Goal: Task Accomplishment & Management: Complete application form

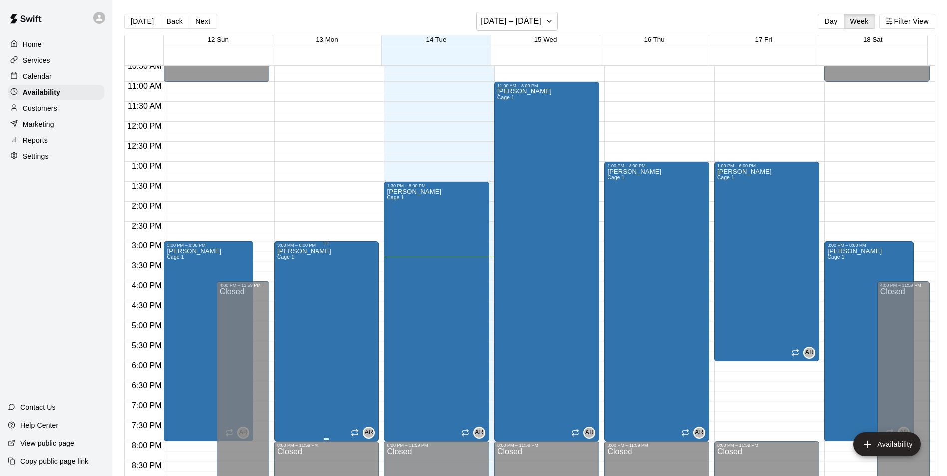
scroll to position [537, 0]
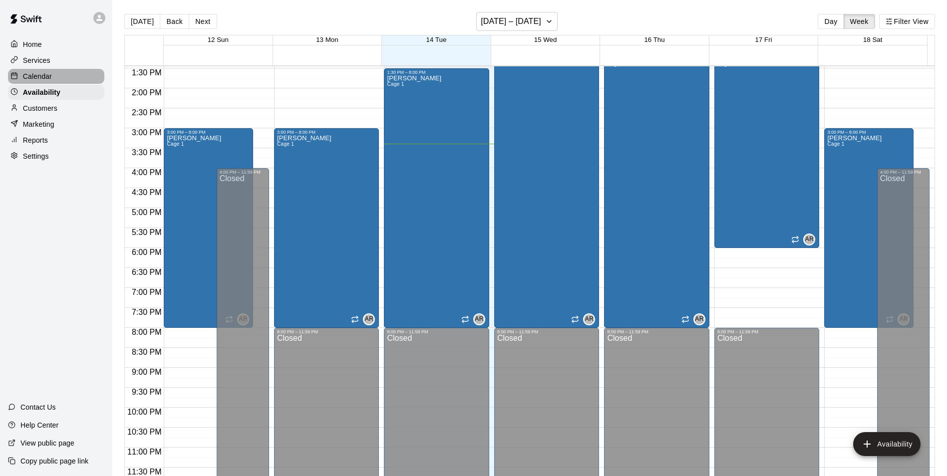
click at [27, 77] on p "Calendar" at bounding box center [37, 76] width 29 height 10
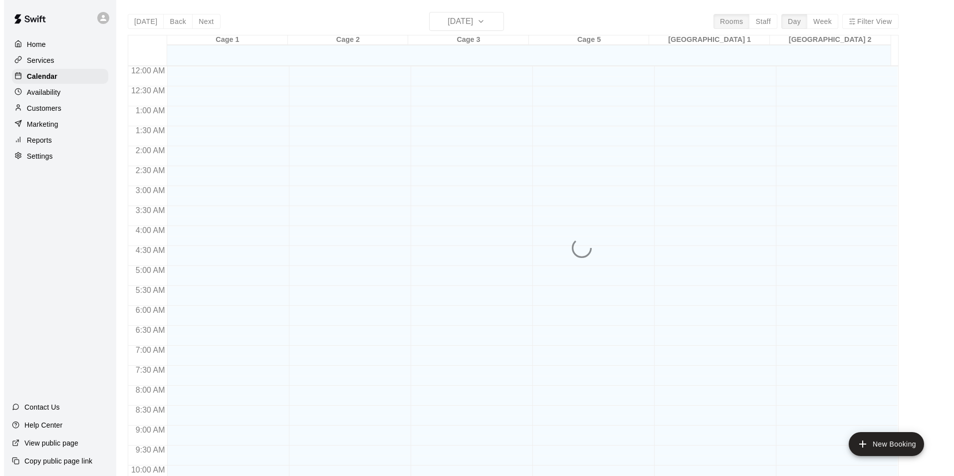
scroll to position [507, 0]
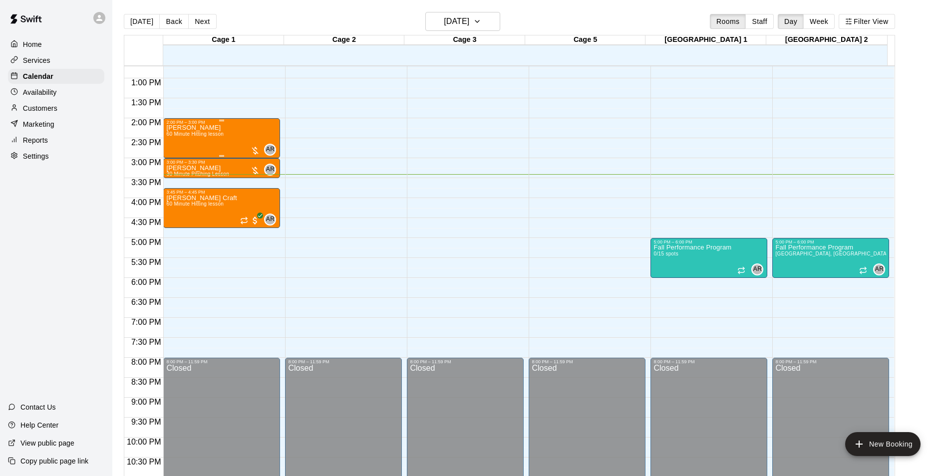
click at [216, 136] on span "60 Minute Hitting lesson" at bounding box center [194, 133] width 57 height 5
click at [175, 145] on icon "edit" at bounding box center [175, 142] width 9 height 9
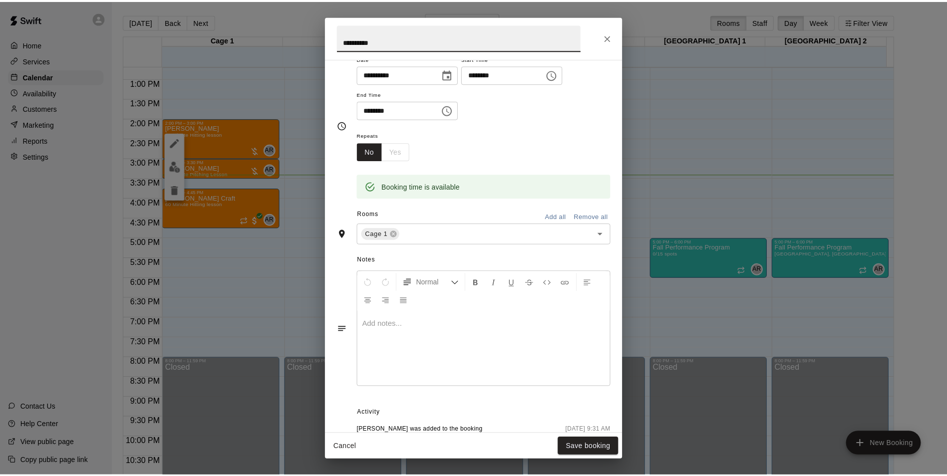
scroll to position [100, 0]
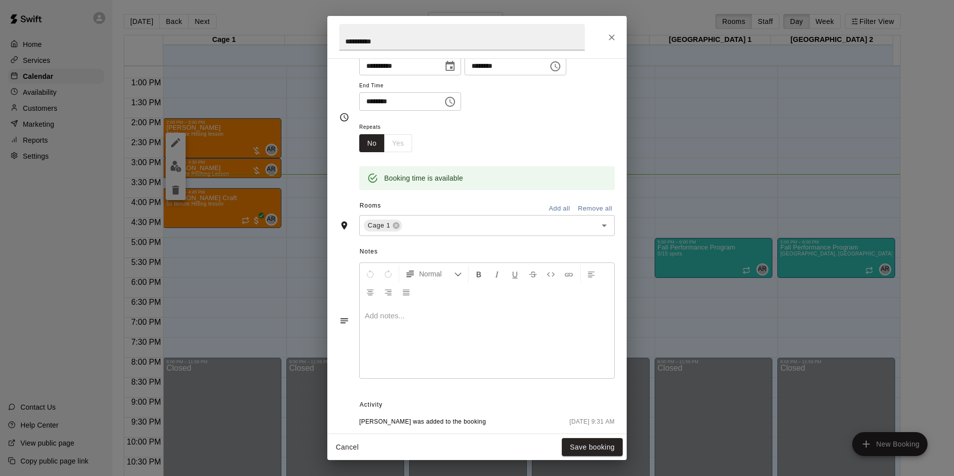
click at [44, 56] on div "**********" at bounding box center [477, 238] width 954 height 476
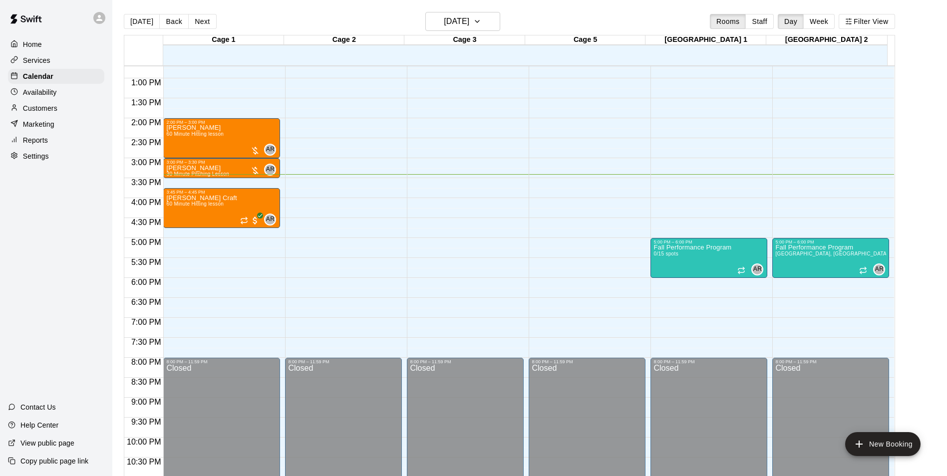
click at [42, 61] on p "Services" at bounding box center [36, 60] width 27 height 10
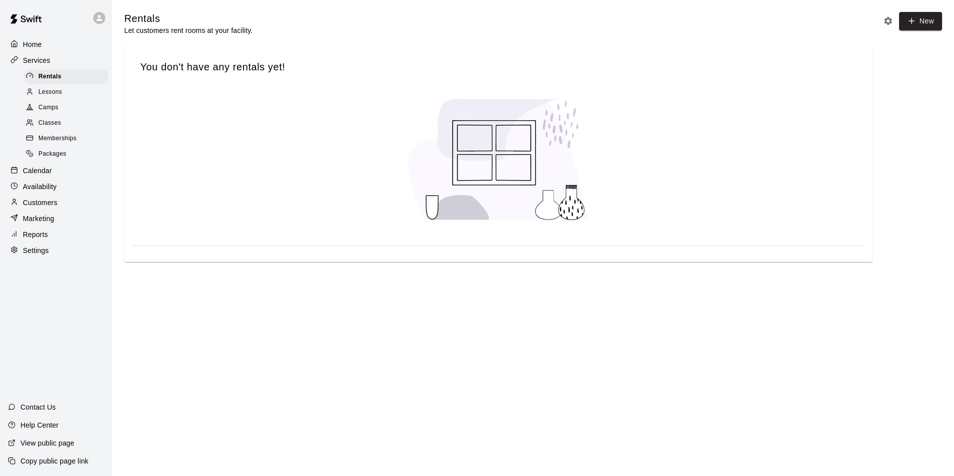
click at [44, 94] on span "Lessons" at bounding box center [50, 92] width 24 height 10
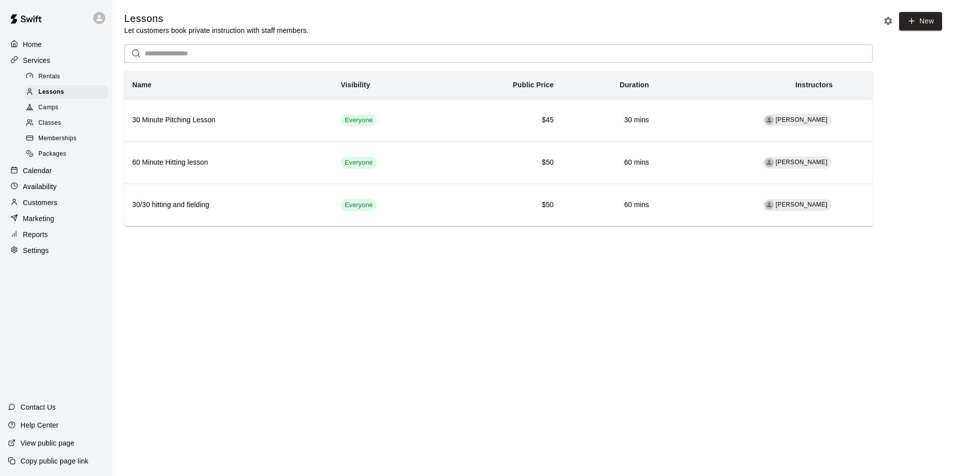
click at [60, 63] on div "Services" at bounding box center [56, 60] width 96 height 15
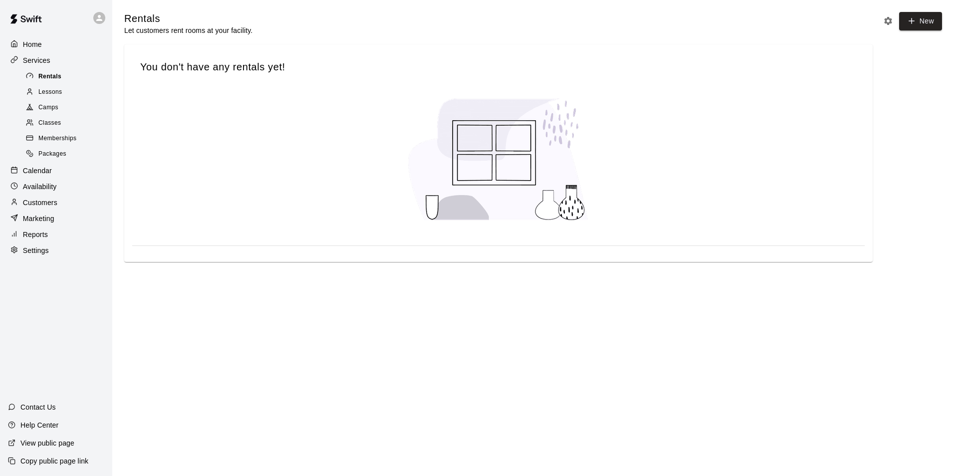
click at [48, 78] on span "Rentals" at bounding box center [49, 77] width 23 height 10
click at [41, 46] on p "Home" at bounding box center [32, 44] width 19 height 10
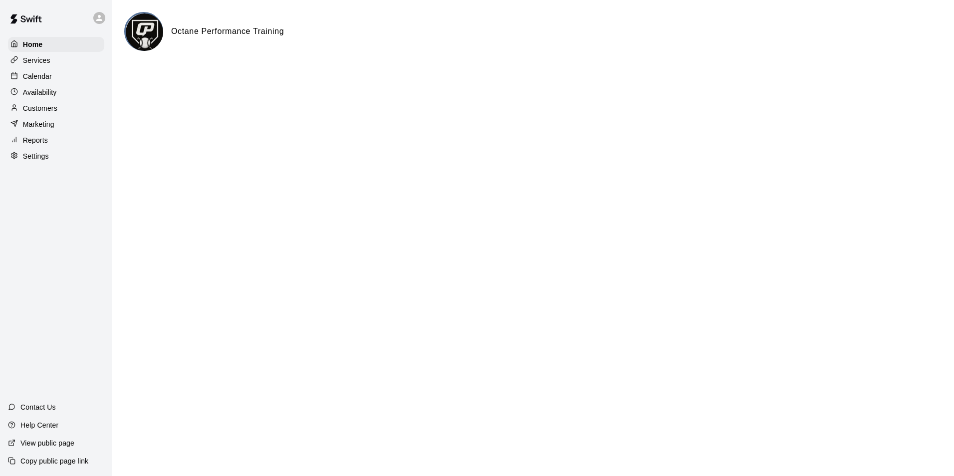
click at [50, 61] on div "Services" at bounding box center [56, 60] width 96 height 15
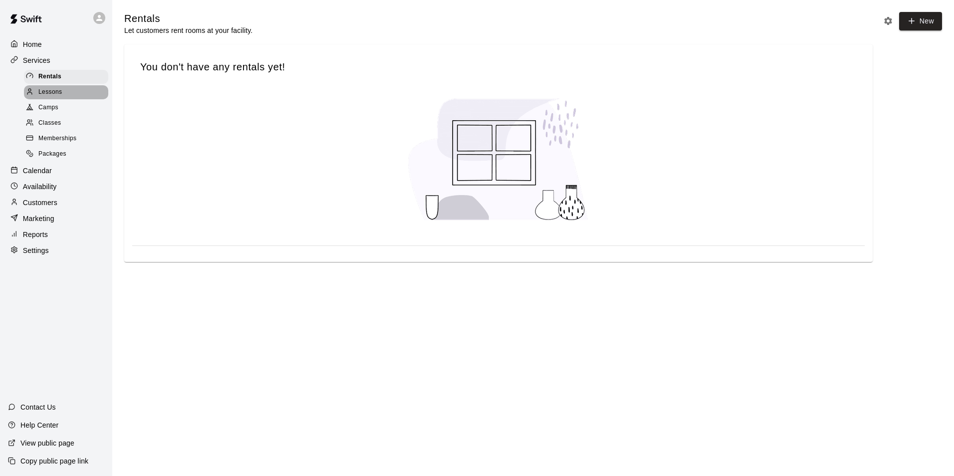
click at [62, 91] on div "Lessons" at bounding box center [66, 92] width 84 height 14
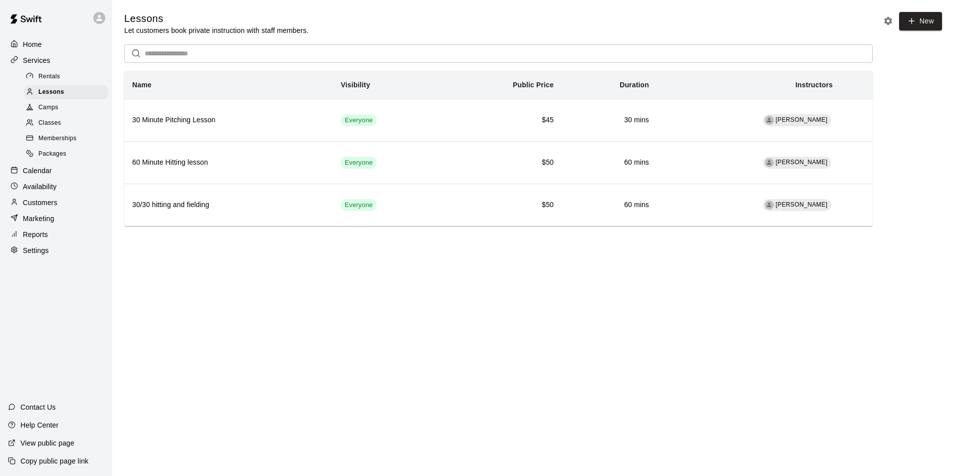
click at [63, 108] on div "Camps" at bounding box center [66, 108] width 84 height 14
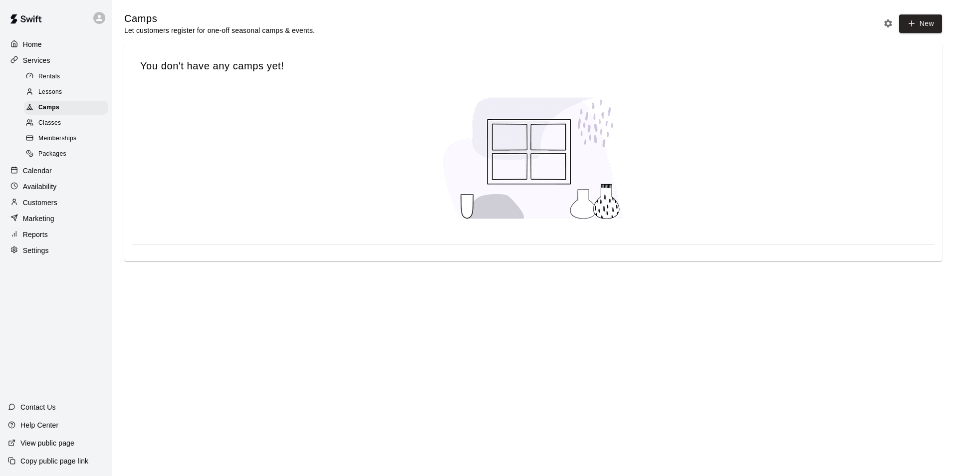
click at [63, 125] on div "Classes" at bounding box center [66, 123] width 84 height 14
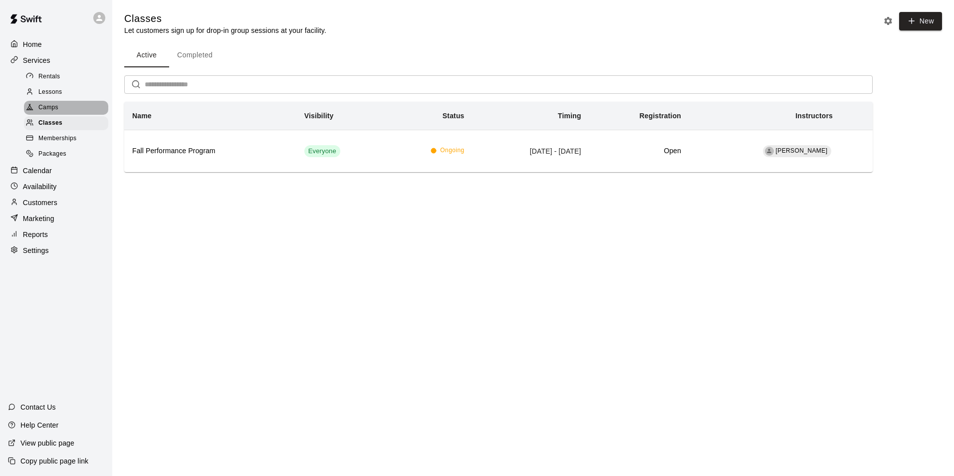
click at [42, 109] on span "Camps" at bounding box center [48, 108] width 20 height 10
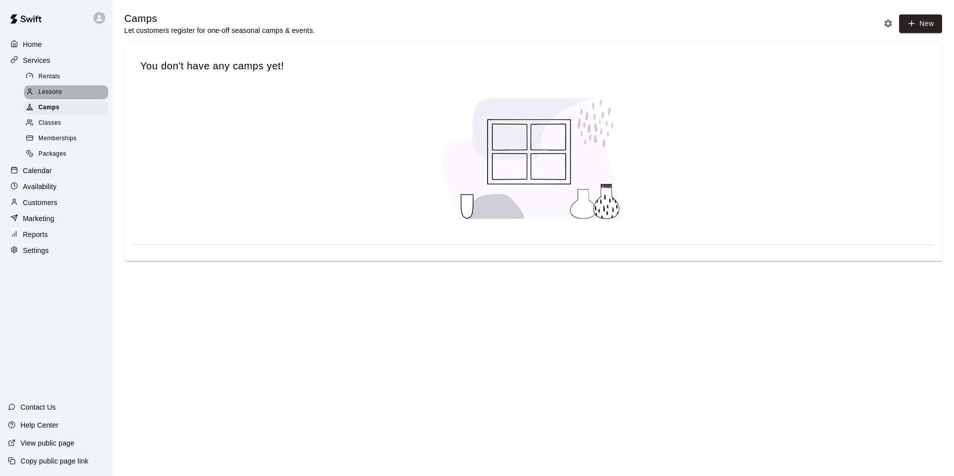
click at [53, 95] on span "Lessons" at bounding box center [50, 92] width 24 height 10
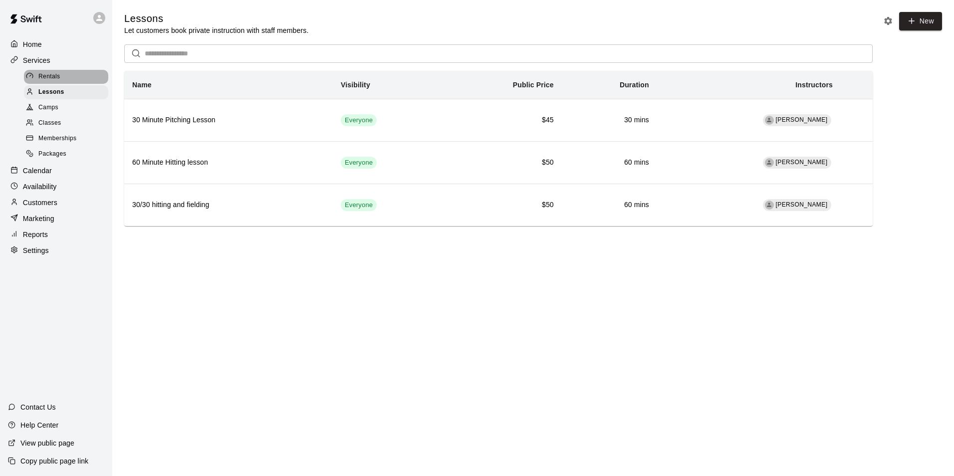
click at [58, 75] on span "Rentals" at bounding box center [49, 77] width 22 height 10
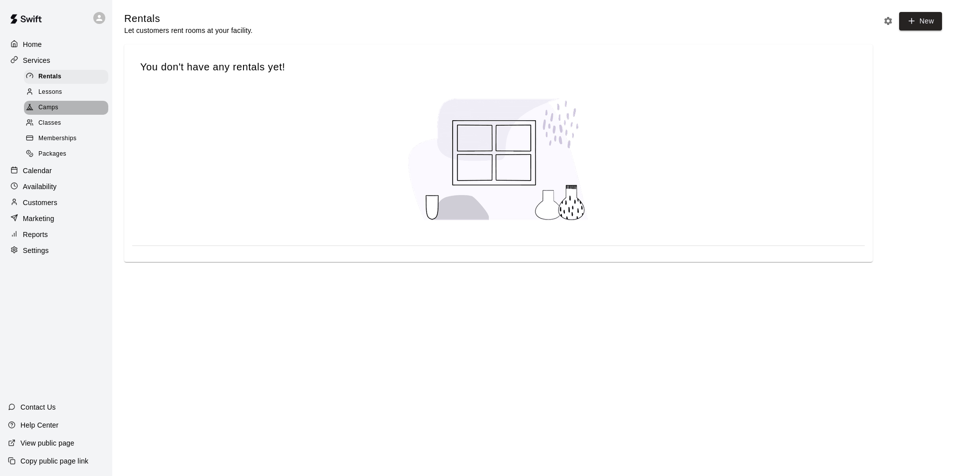
click at [59, 111] on div "Camps" at bounding box center [66, 108] width 84 height 14
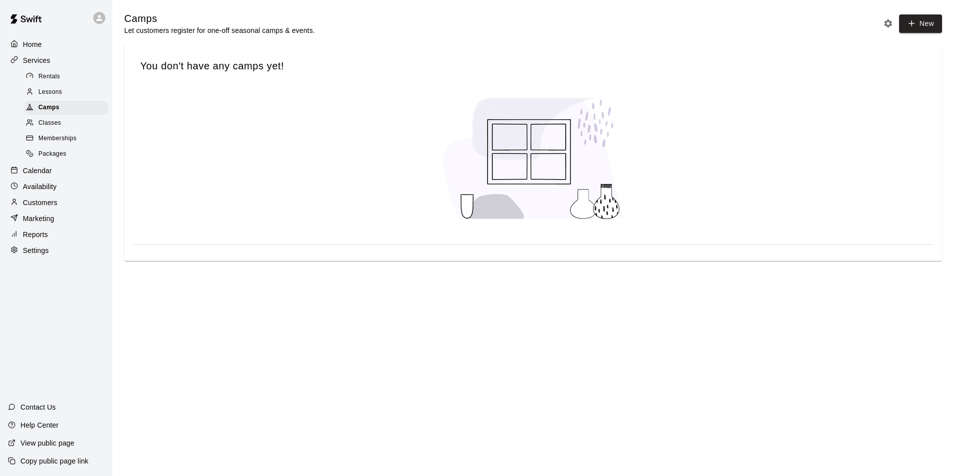
click at [56, 126] on span "Classes" at bounding box center [49, 123] width 22 height 10
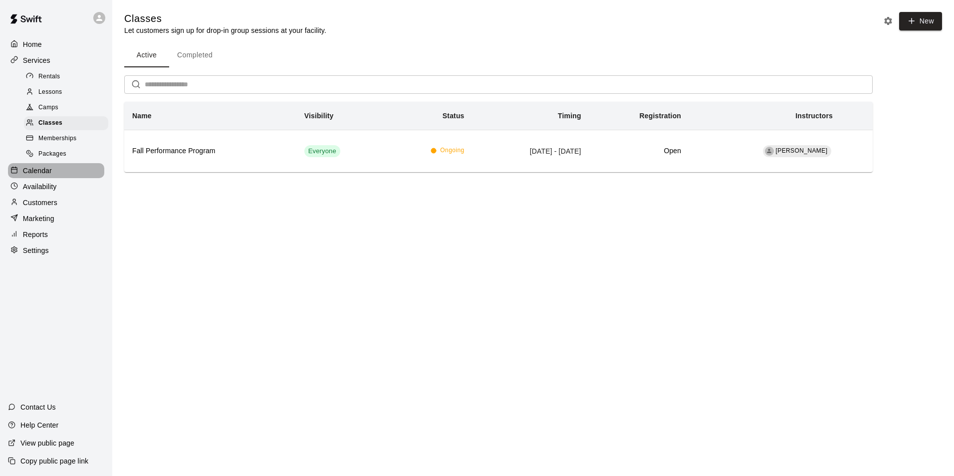
click at [51, 174] on p "Calendar" at bounding box center [37, 171] width 29 height 10
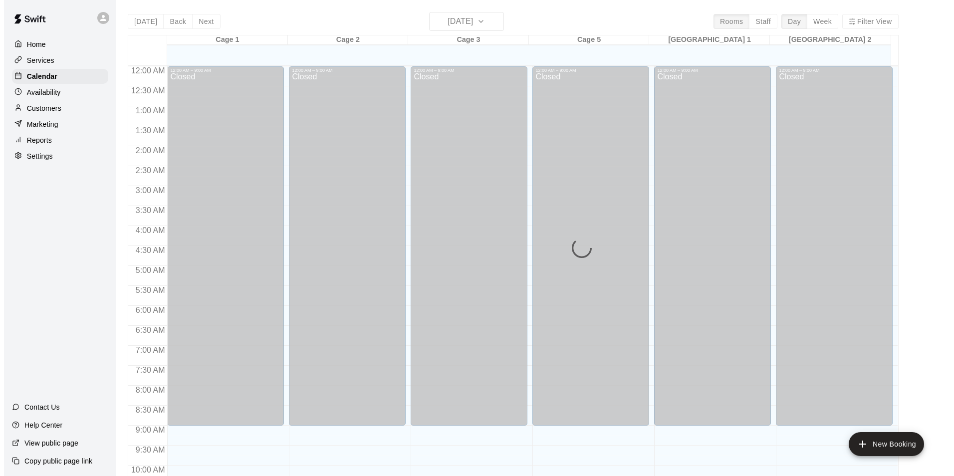
scroll to position [507, 0]
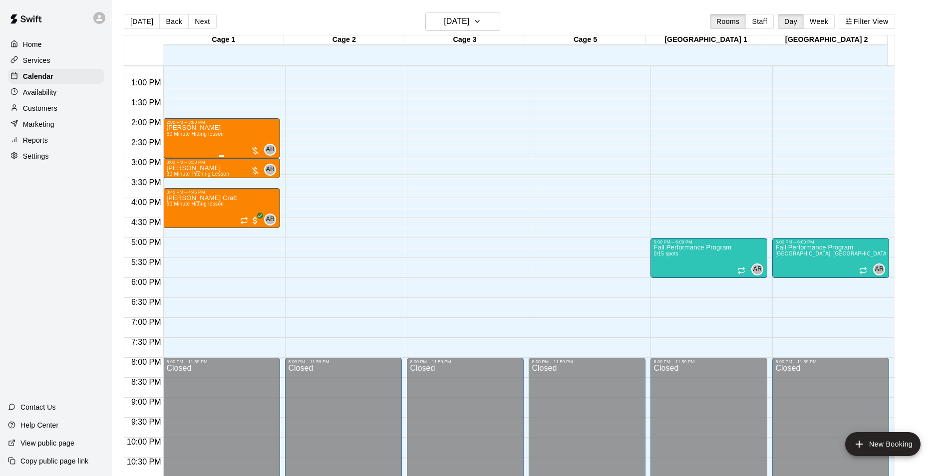
click at [256, 151] on div at bounding box center [255, 151] width 10 height 10
click at [260, 156] on icon "edit" at bounding box center [259, 156] width 9 height 9
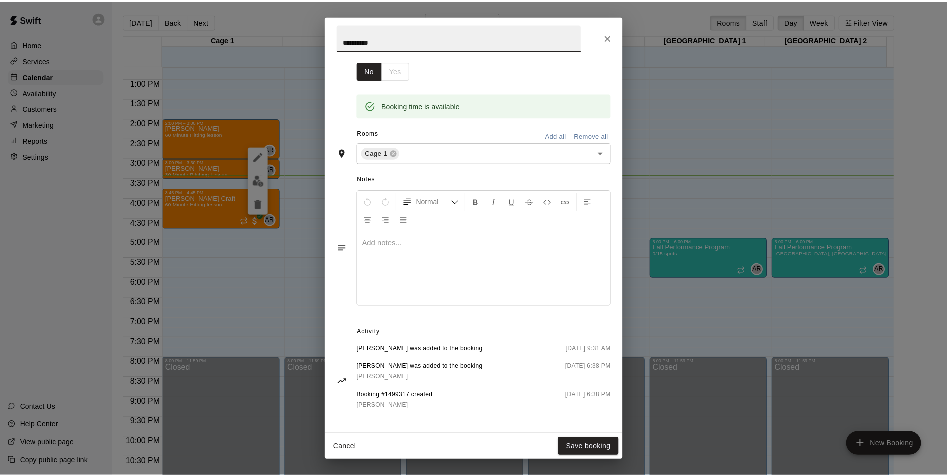
scroll to position [177, 0]
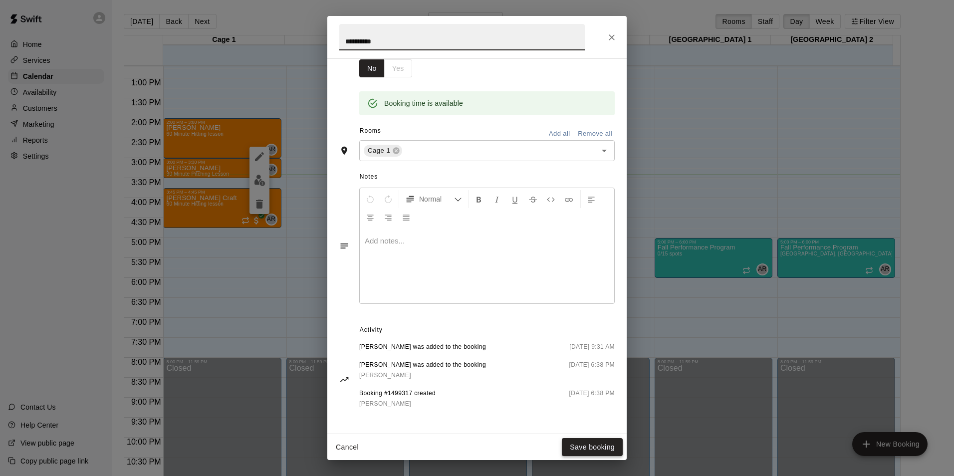
click at [588, 447] on button "Save booking" at bounding box center [592, 447] width 61 height 18
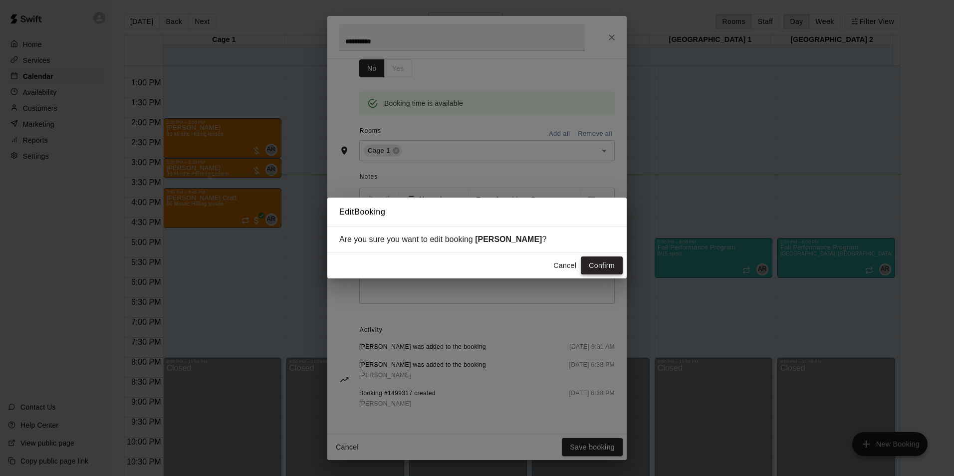
click at [583, 261] on button "Confirm" at bounding box center [602, 265] width 42 height 18
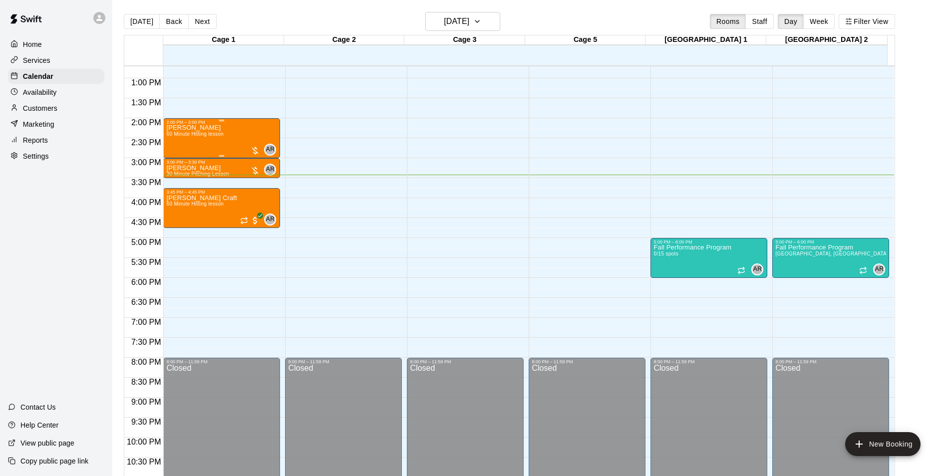
click at [178, 128] on p "[PERSON_NAME]" at bounding box center [194, 128] width 57 height 0
click at [177, 166] on img "edit" at bounding box center [175, 163] width 11 height 11
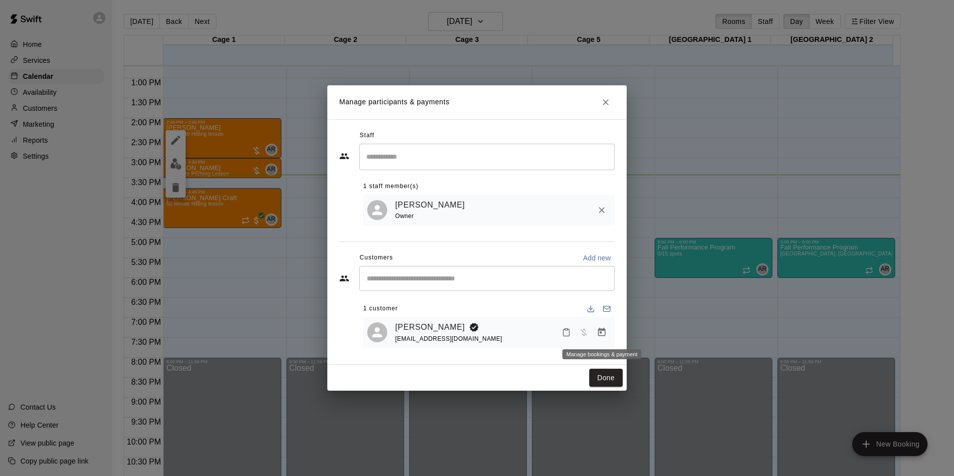
click at [602, 333] on icon "Manage bookings & payment" at bounding box center [601, 332] width 7 height 8
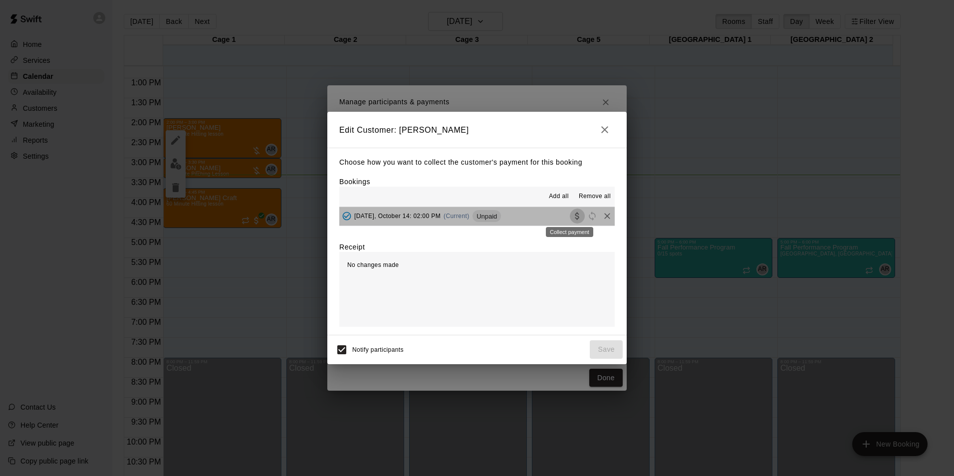
click at [572, 218] on icon "Collect payment" at bounding box center [577, 216] width 10 height 10
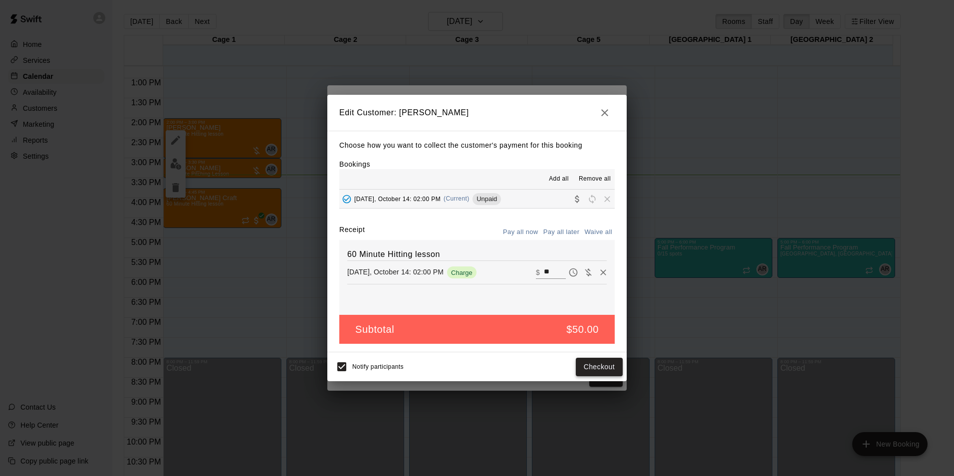
click at [601, 370] on button "Checkout" at bounding box center [599, 367] width 47 height 18
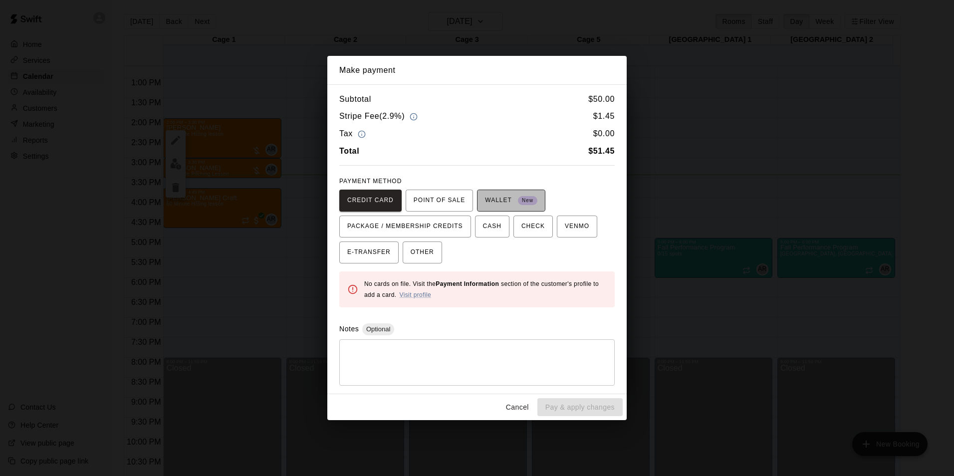
click at [508, 202] on span "WALLET New" at bounding box center [511, 201] width 52 height 16
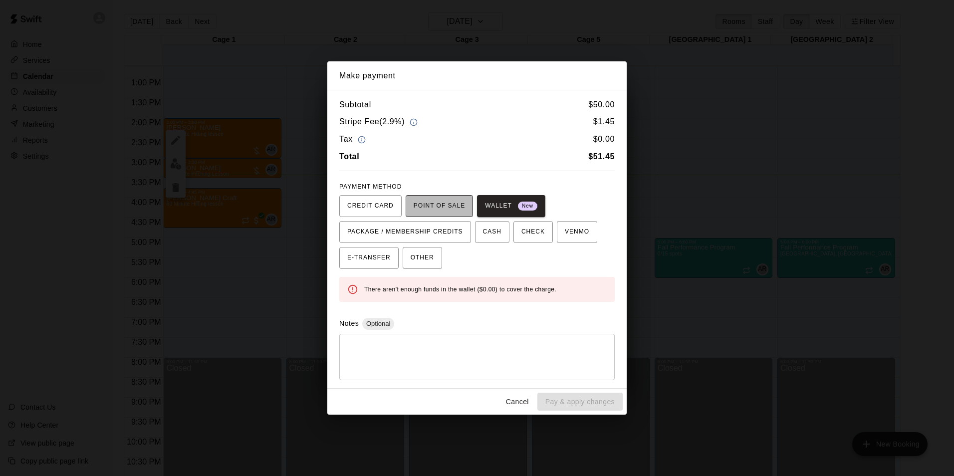
click at [440, 204] on span "POINT OF SALE" at bounding box center [439, 206] width 51 height 16
click at [356, 206] on span "CREDIT CARD" at bounding box center [370, 206] width 46 height 16
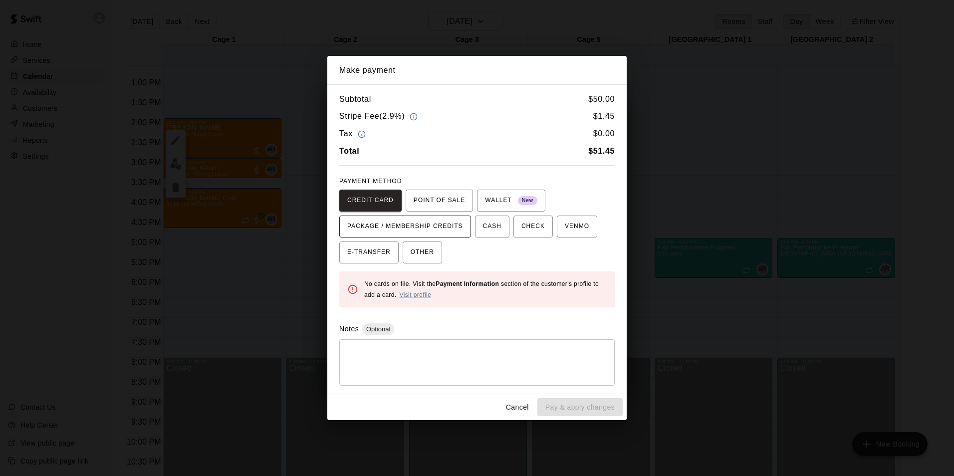
click at [406, 224] on span "PACKAGE / MEMBERSHIP CREDITS" at bounding box center [405, 227] width 116 height 16
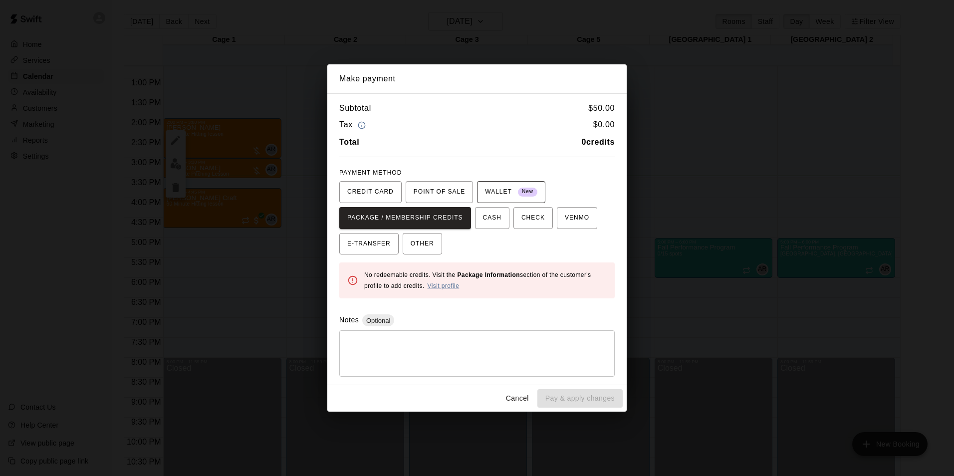
click at [499, 191] on span "WALLET New" at bounding box center [511, 192] width 52 height 16
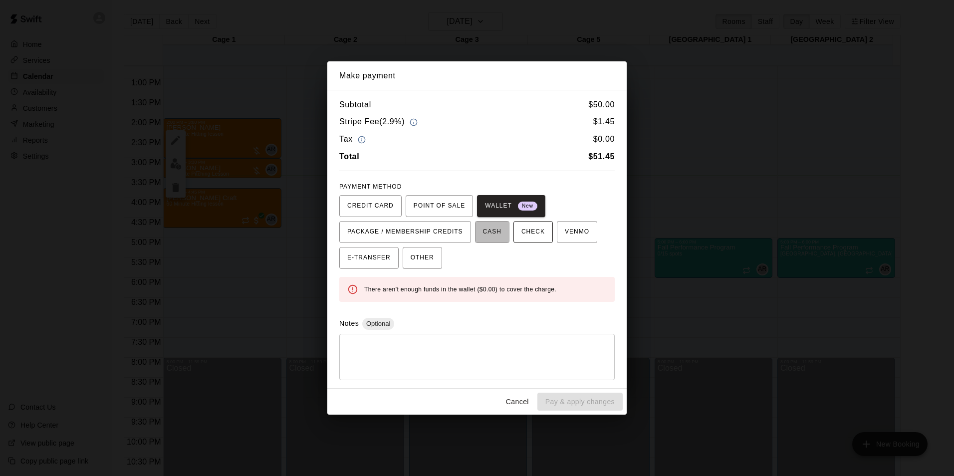
drag, startPoint x: 488, startPoint y: 229, endPoint x: 508, endPoint y: 233, distance: 20.3
click at [490, 230] on span "CASH" at bounding box center [492, 232] width 18 height 16
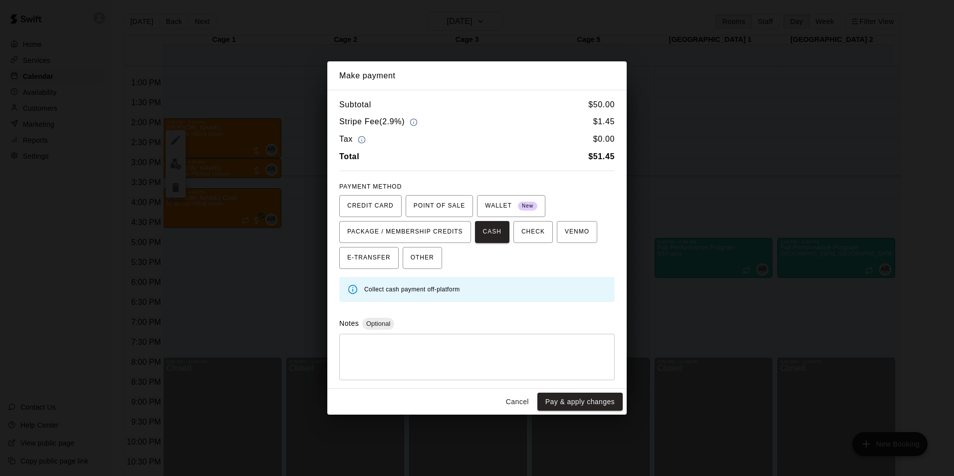
click at [543, 229] on button "CHECK" at bounding box center [532, 232] width 39 height 22
click at [579, 231] on button "VENMO" at bounding box center [577, 232] width 40 height 22
click at [515, 404] on button "Cancel" at bounding box center [518, 402] width 32 height 18
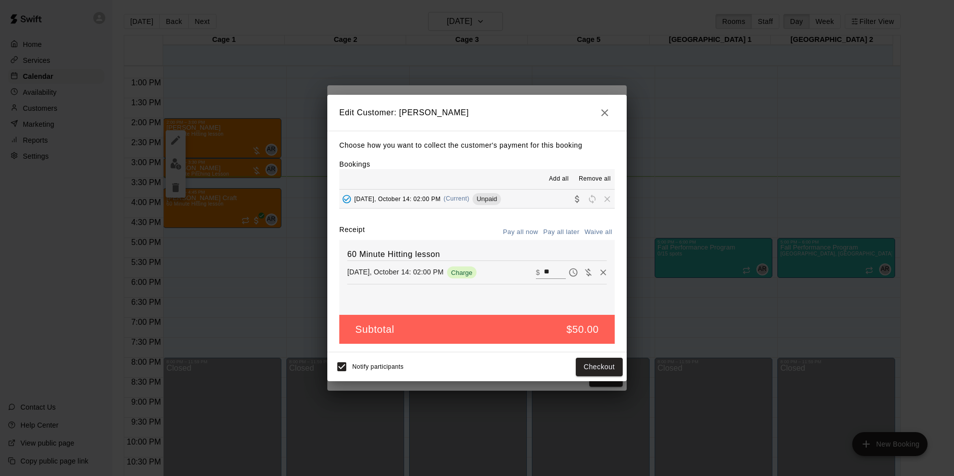
click at [608, 113] on icon "button" at bounding box center [605, 113] width 12 height 12
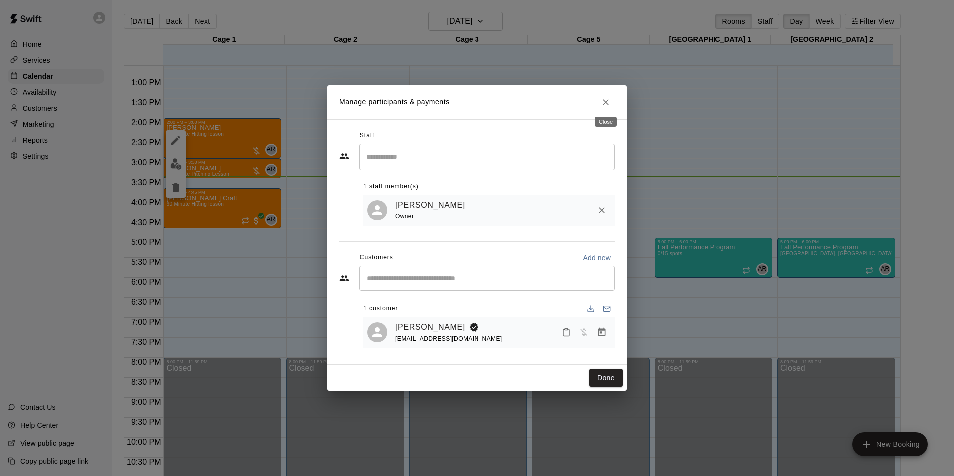
click at [606, 97] on icon "Close" at bounding box center [606, 102] width 10 height 10
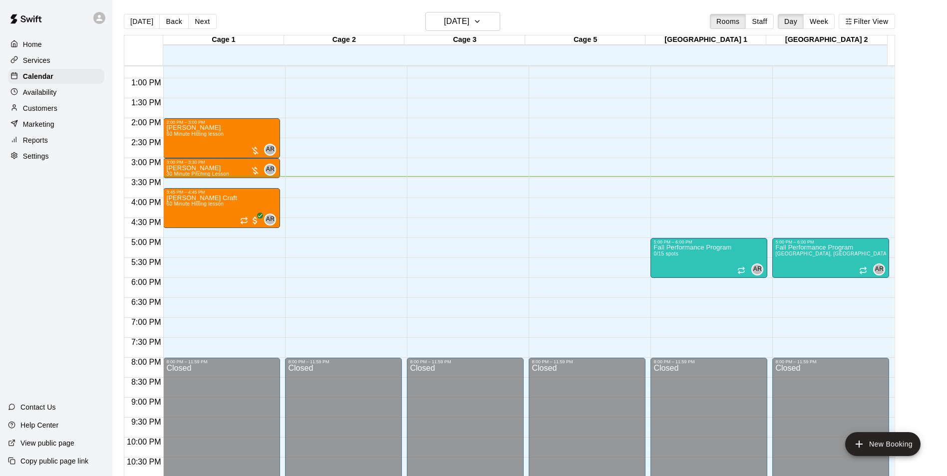
click at [37, 55] on div "Services" at bounding box center [56, 60] width 96 height 15
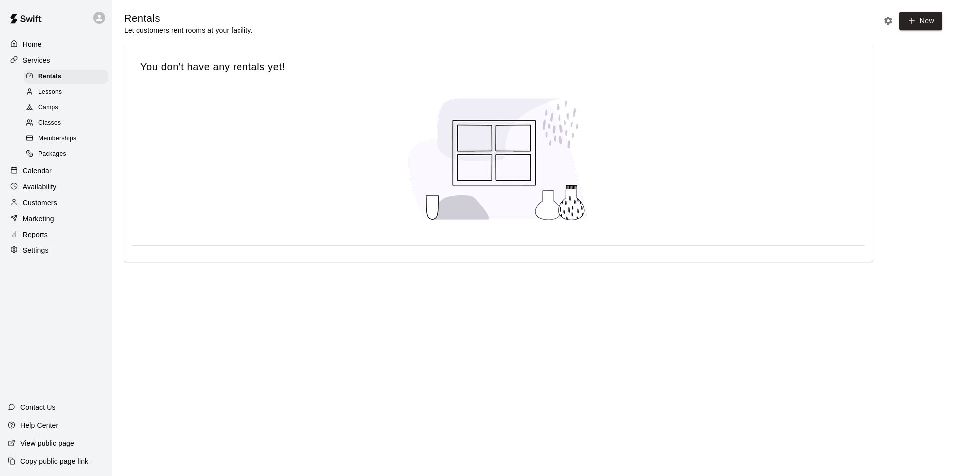
click at [62, 97] on span "Lessons" at bounding box center [50, 92] width 24 height 10
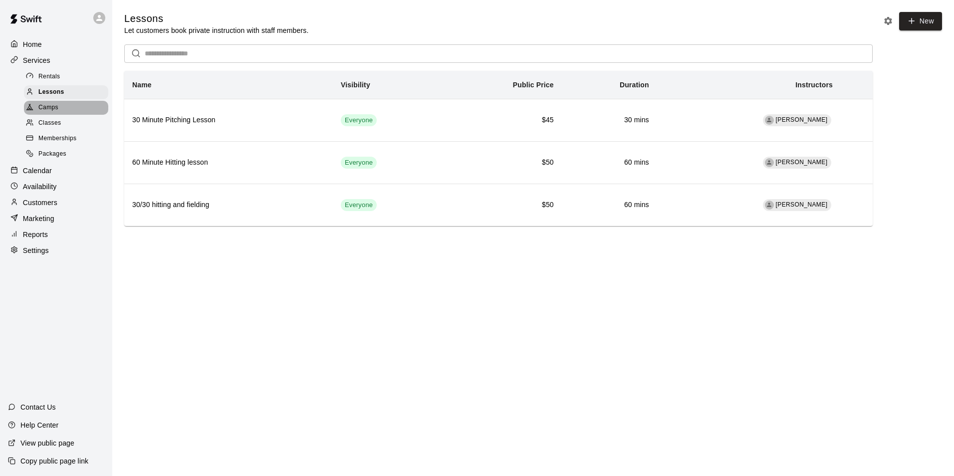
click at [59, 112] on div "Camps" at bounding box center [66, 108] width 84 height 14
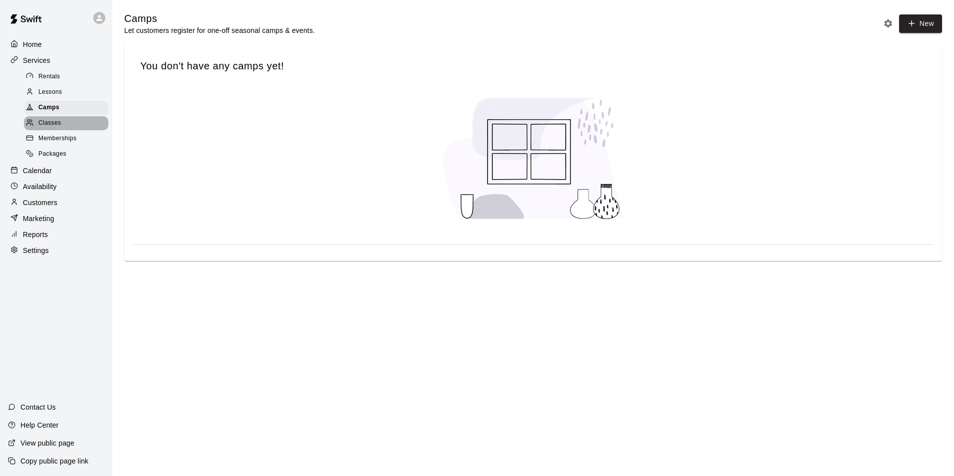
click at [61, 128] on div "Classes" at bounding box center [66, 123] width 84 height 14
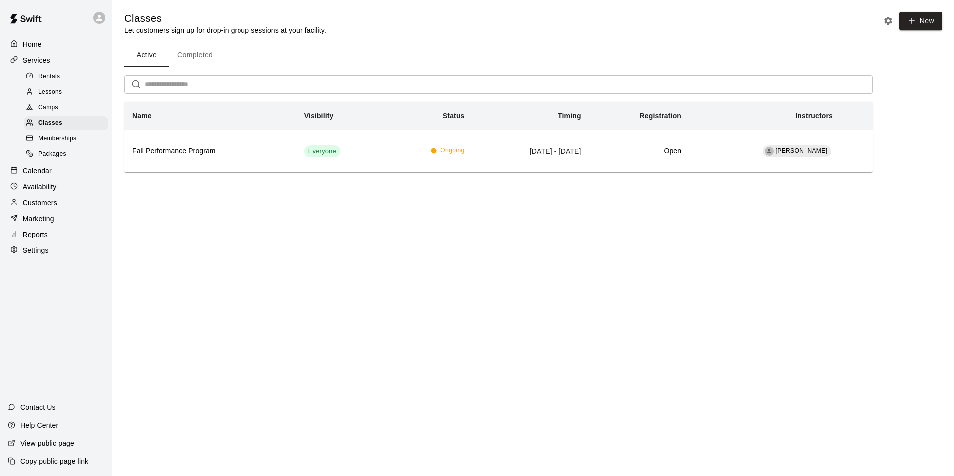
click at [64, 144] on span "Memberships" at bounding box center [57, 139] width 38 height 10
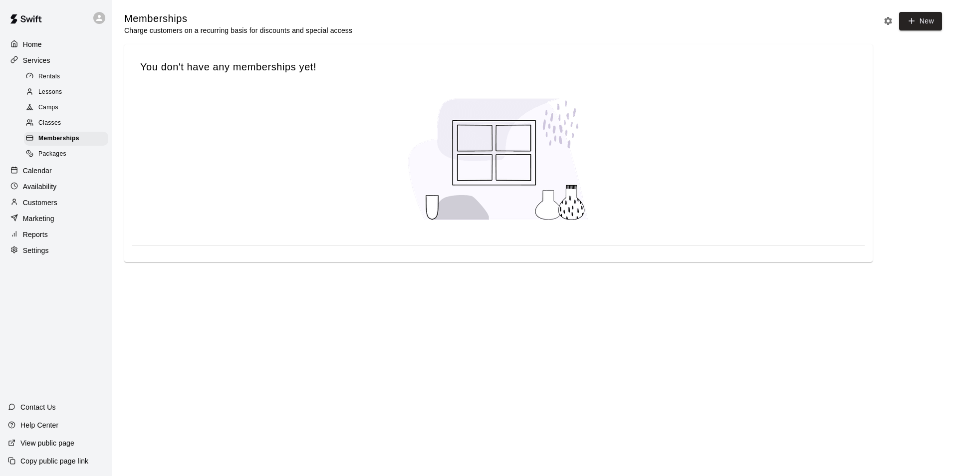
click at [63, 159] on span "Packages" at bounding box center [52, 154] width 28 height 10
click at [56, 178] on div "Calendar" at bounding box center [56, 170] width 96 height 15
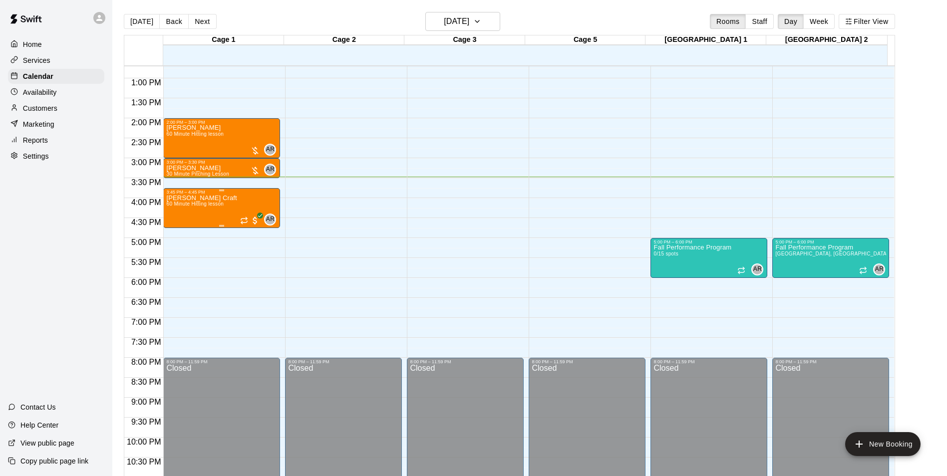
scroll to position [538, 0]
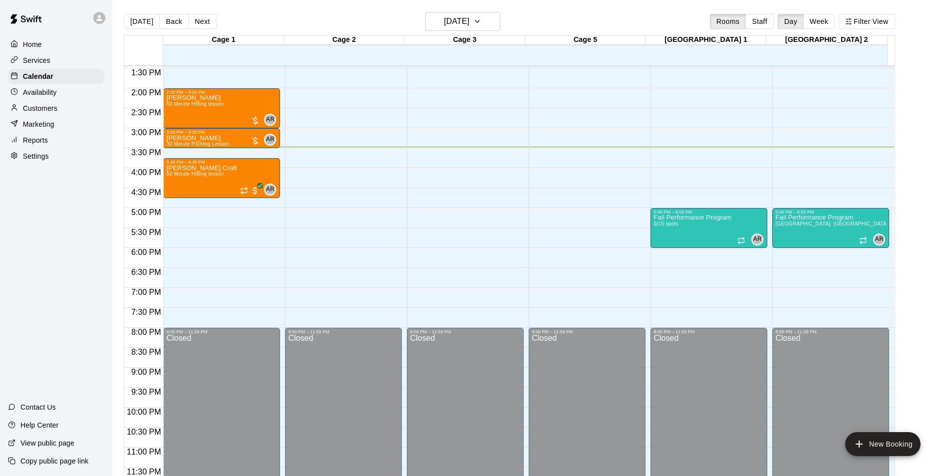
click at [41, 113] on p "Customers" at bounding box center [40, 108] width 34 height 10
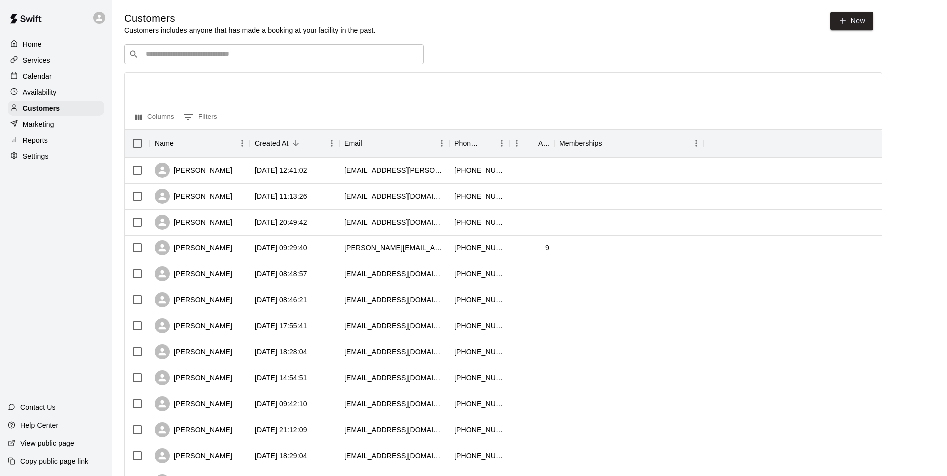
click at [41, 128] on p "Marketing" at bounding box center [38, 124] width 31 height 10
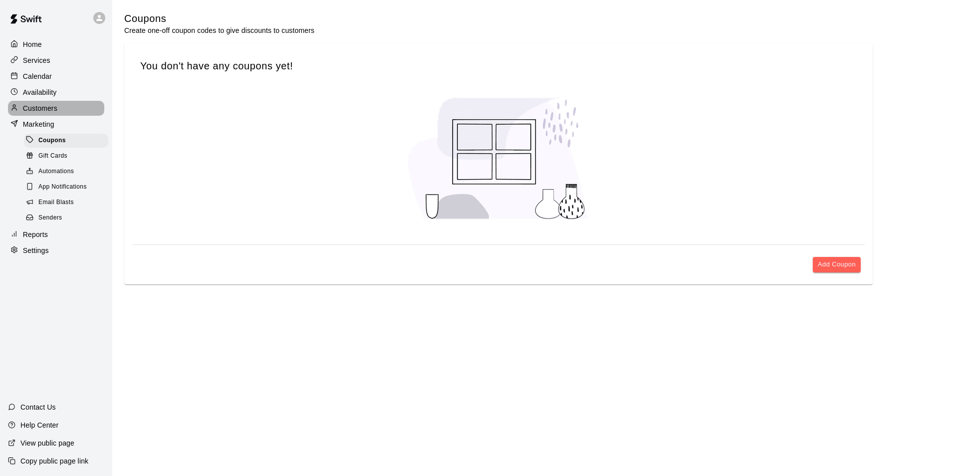
click at [44, 107] on p "Customers" at bounding box center [40, 108] width 34 height 10
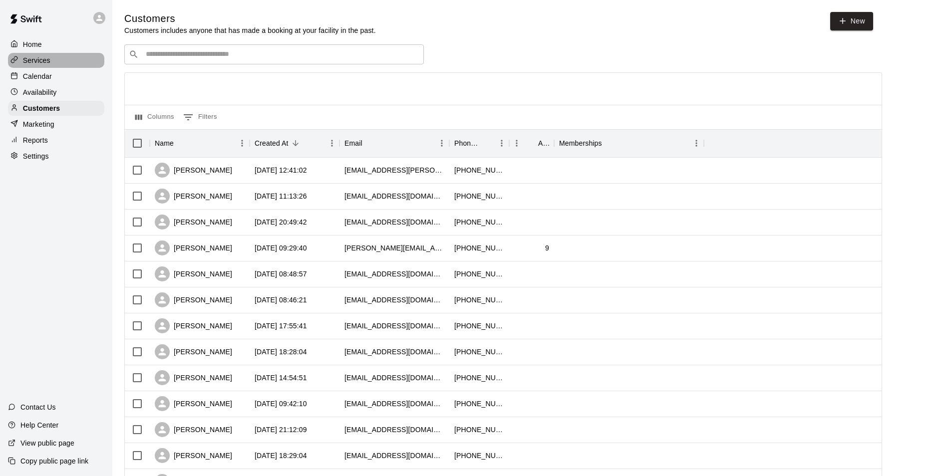
click at [39, 59] on p "Services" at bounding box center [36, 60] width 27 height 10
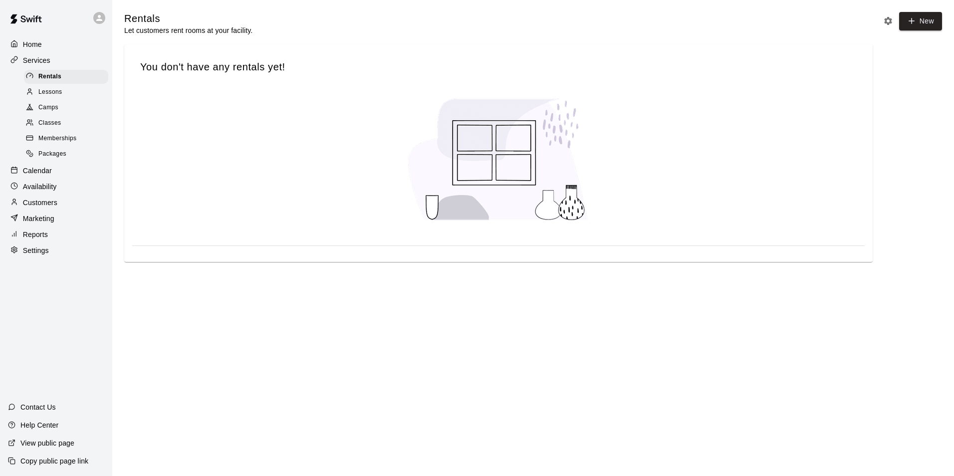
click at [54, 122] on span "Classes" at bounding box center [49, 123] width 22 height 10
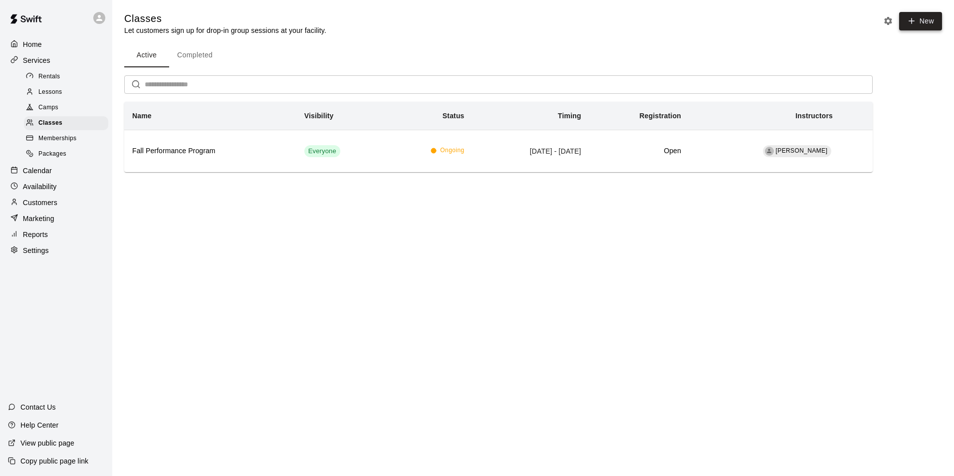
click at [918, 16] on button "New" at bounding box center [920, 21] width 43 height 18
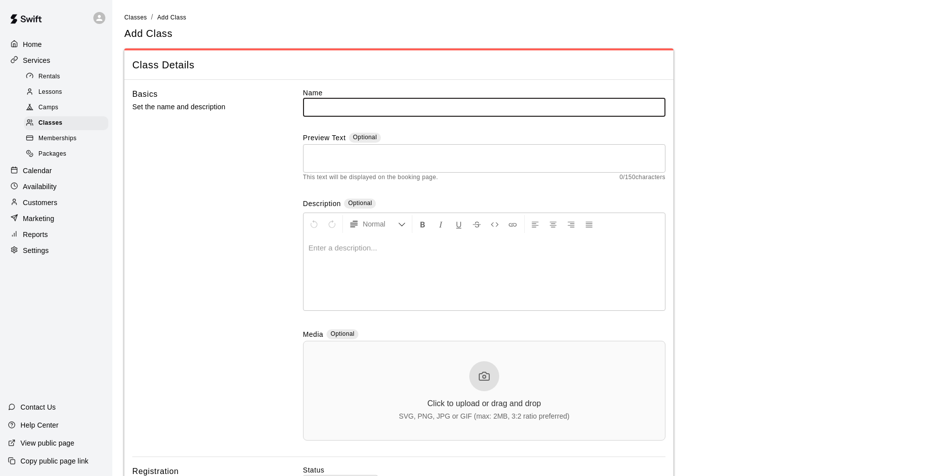
drag, startPoint x: 366, startPoint y: 109, endPoint x: 372, endPoint y: 106, distance: 6.9
click at [366, 109] on input "text" at bounding box center [484, 107] width 362 height 18
type input "**********"
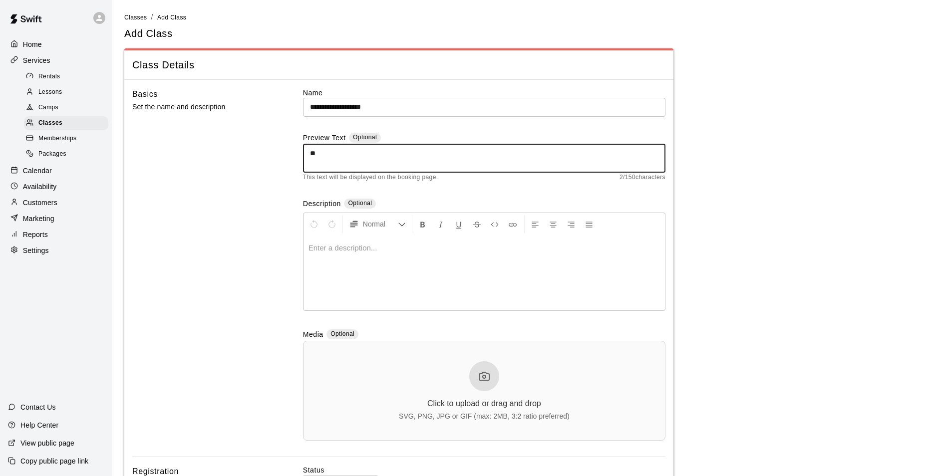
type textarea "*"
type textarea "**********"
